Goal: Find specific page/section: Find specific page/section

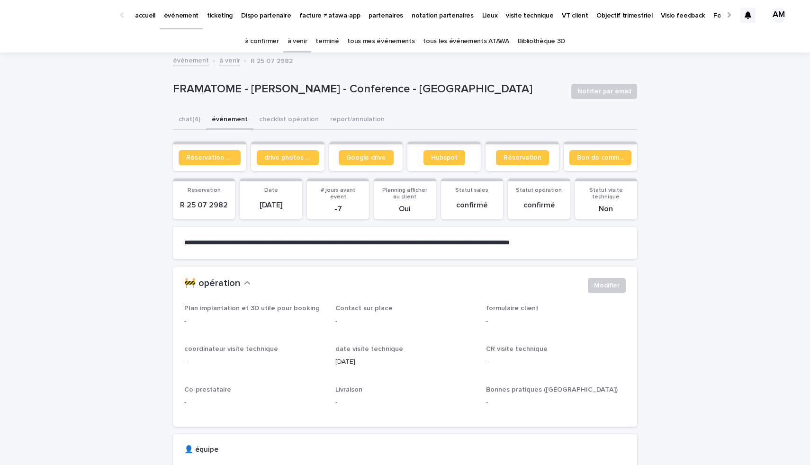
click at [307, 39] on link "à venir" at bounding box center [298, 41] width 20 height 22
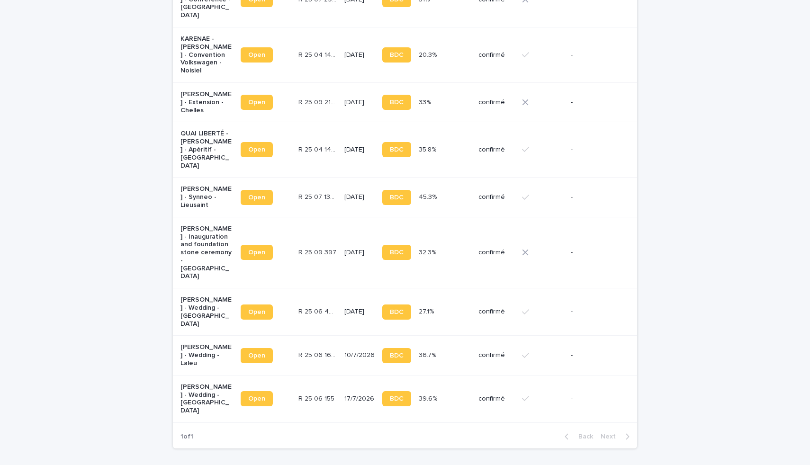
scroll to position [199, 0]
click at [189, 185] on p "[PERSON_NAME] - Synneo - Lieusaint" at bounding box center [206, 197] width 53 height 24
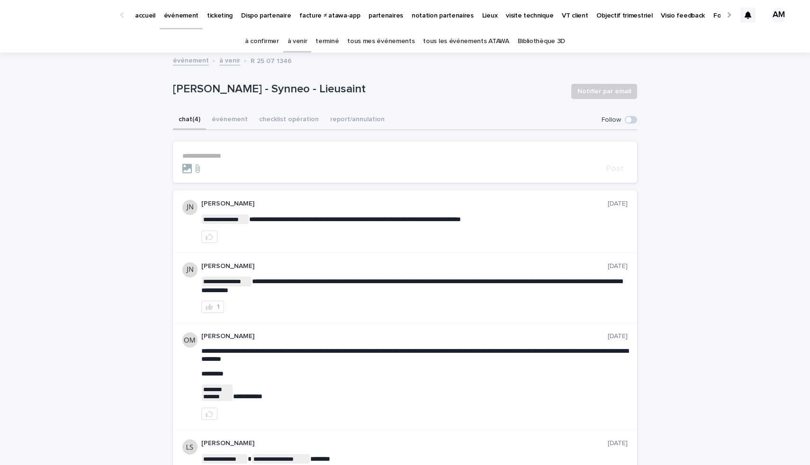
scroll to position [11, 0]
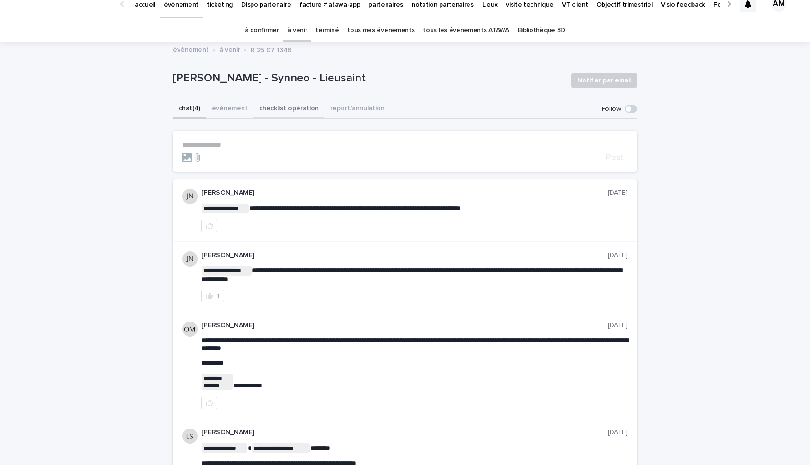
click at [282, 112] on button "checklist opération" at bounding box center [288, 109] width 71 height 20
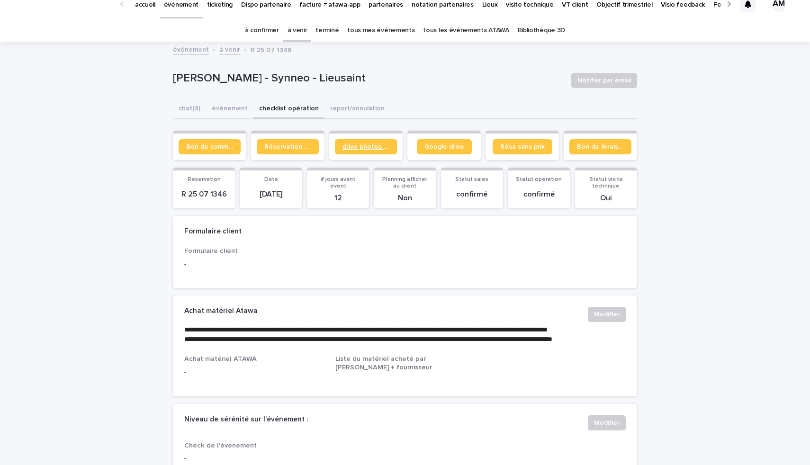
click at [379, 145] on span "drive photos coordinateur" at bounding box center [365, 147] width 47 height 7
